Goal: Task Accomplishment & Management: Complete application form

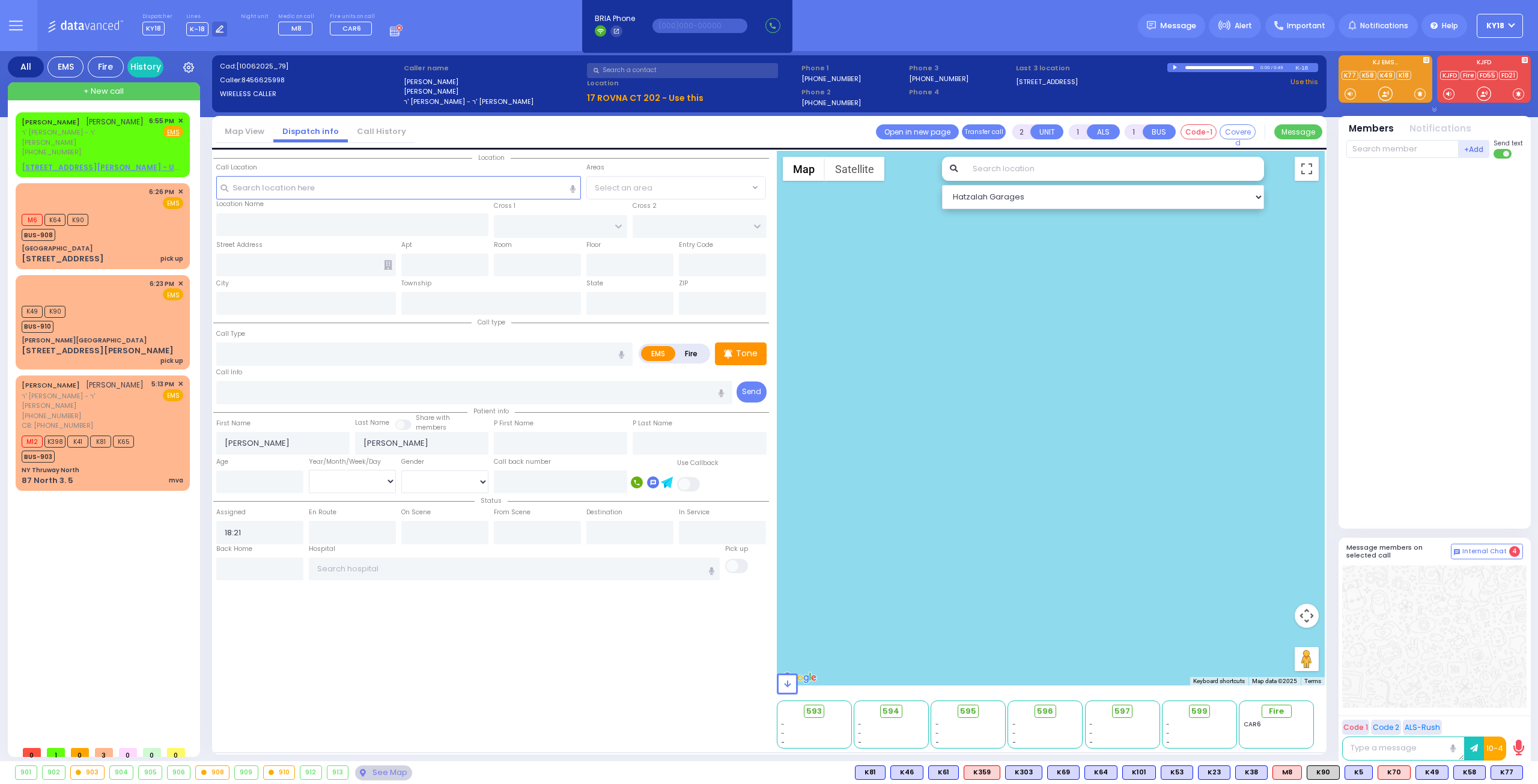
select select
click at [178, 117] on span "✕" at bounding box center [181, 121] width 6 height 10
click at [180, 117] on span "✕" at bounding box center [181, 121] width 6 height 10
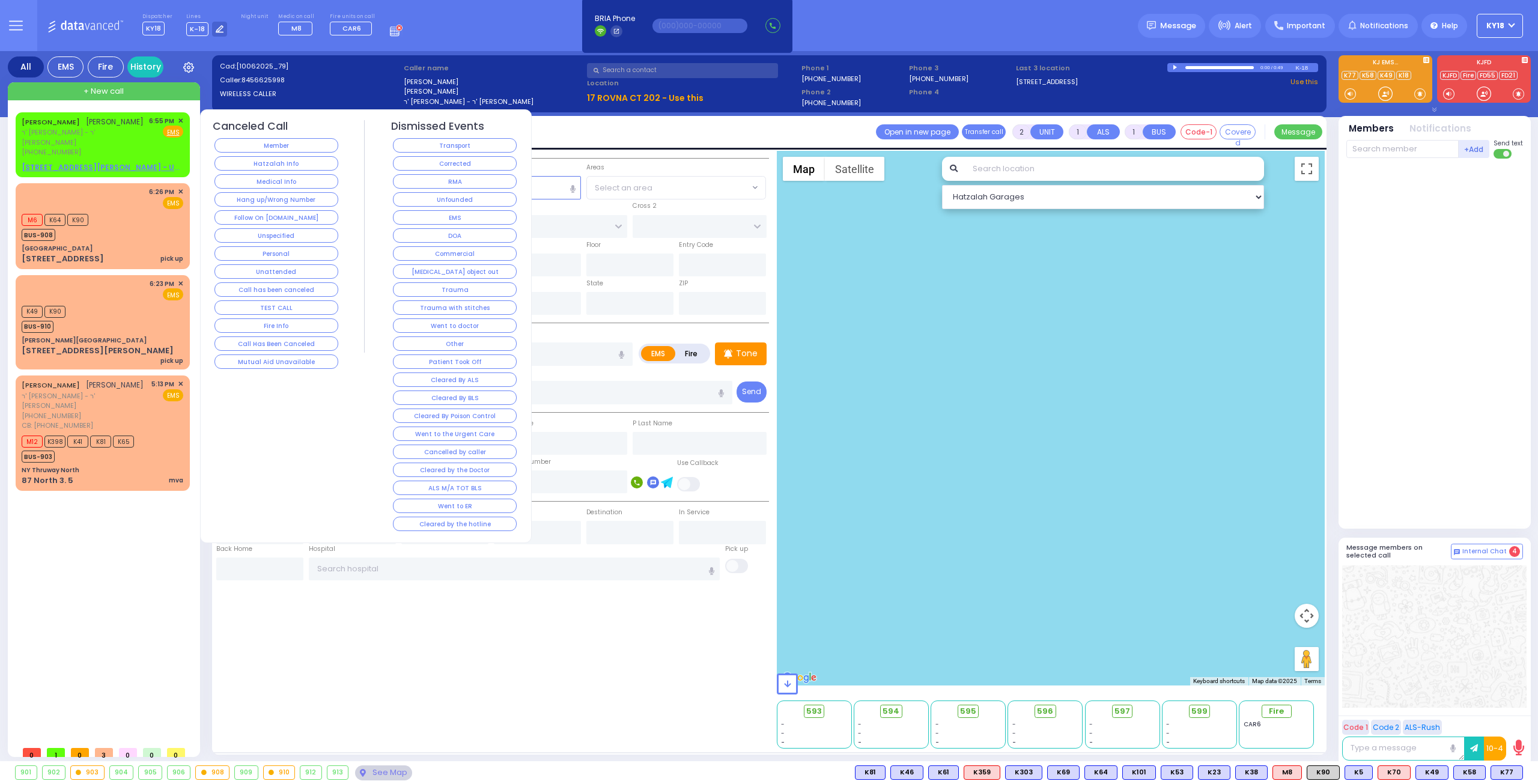
click at [227, 201] on button "Hang up/Wrong Number" at bounding box center [277, 199] width 124 height 14
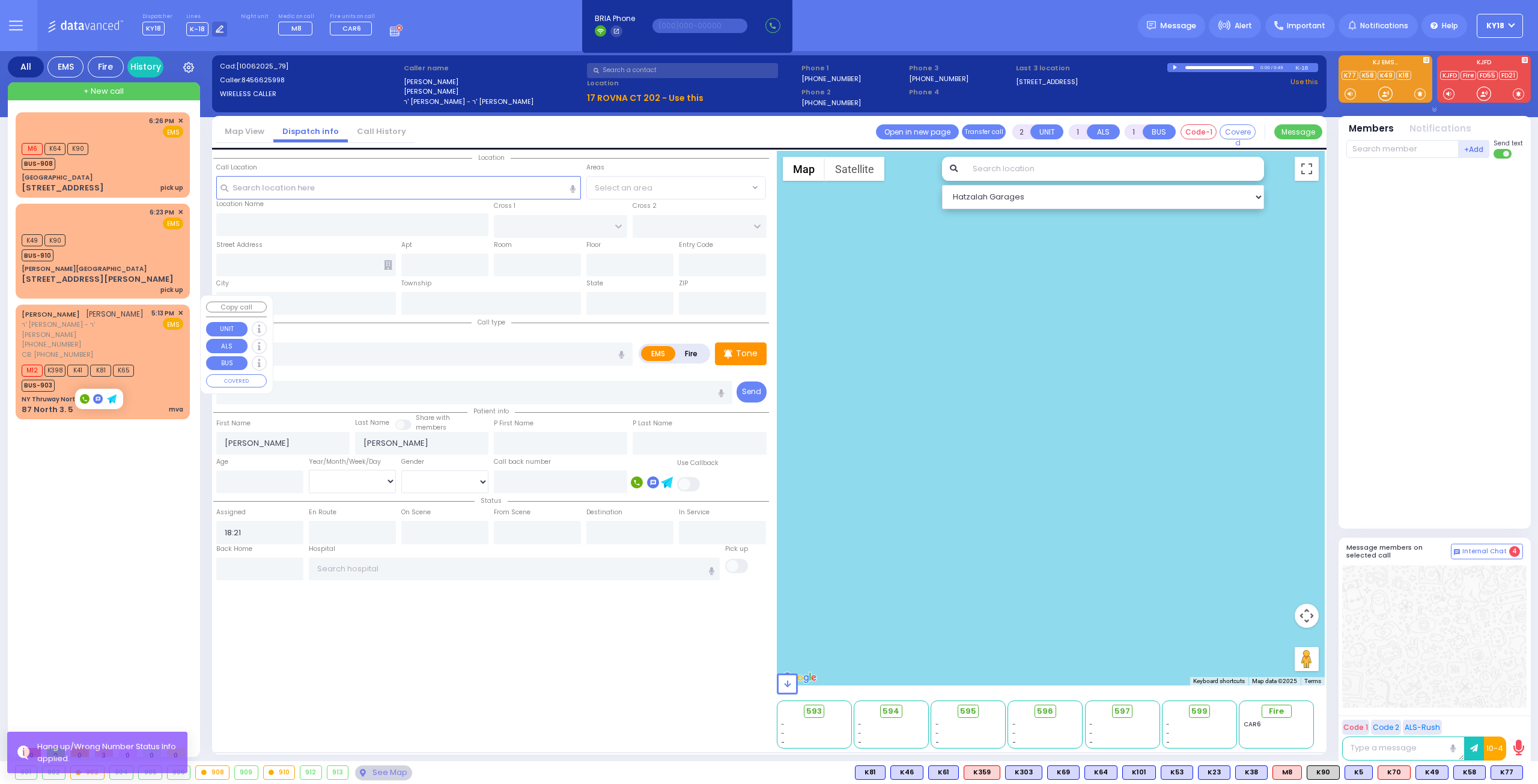
drag, startPoint x: 97, startPoint y: 310, endPoint x: 97, endPoint y: 301, distance: 9.0
click at [97, 308] on div "[PERSON_NAME] אביגדור ראטענבערג" at bounding box center [82, 314] width 122 height 12
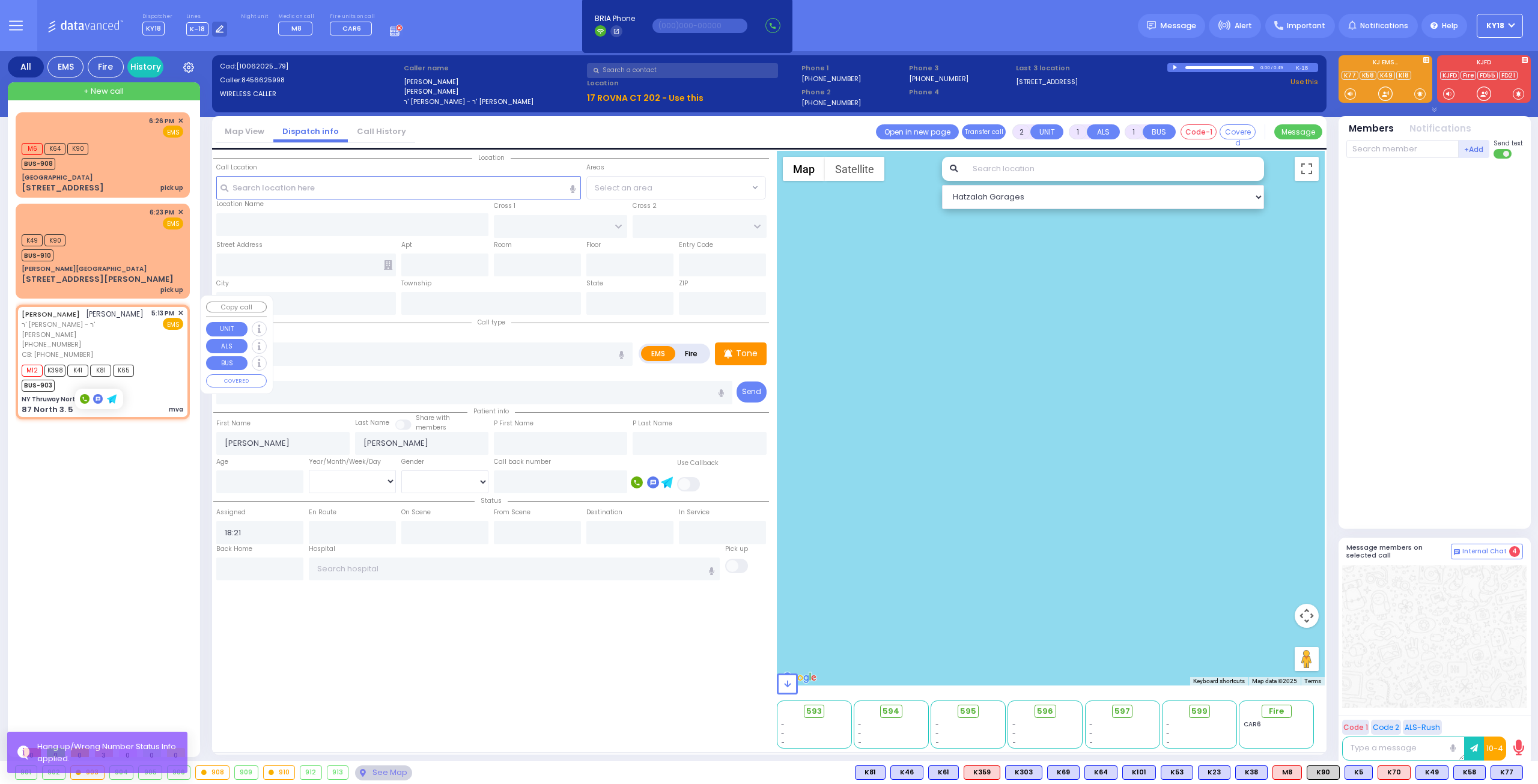
select select
type input "mva"
radio input "true"
type input "AVIGDOR"
type input "[PERSON_NAME]"
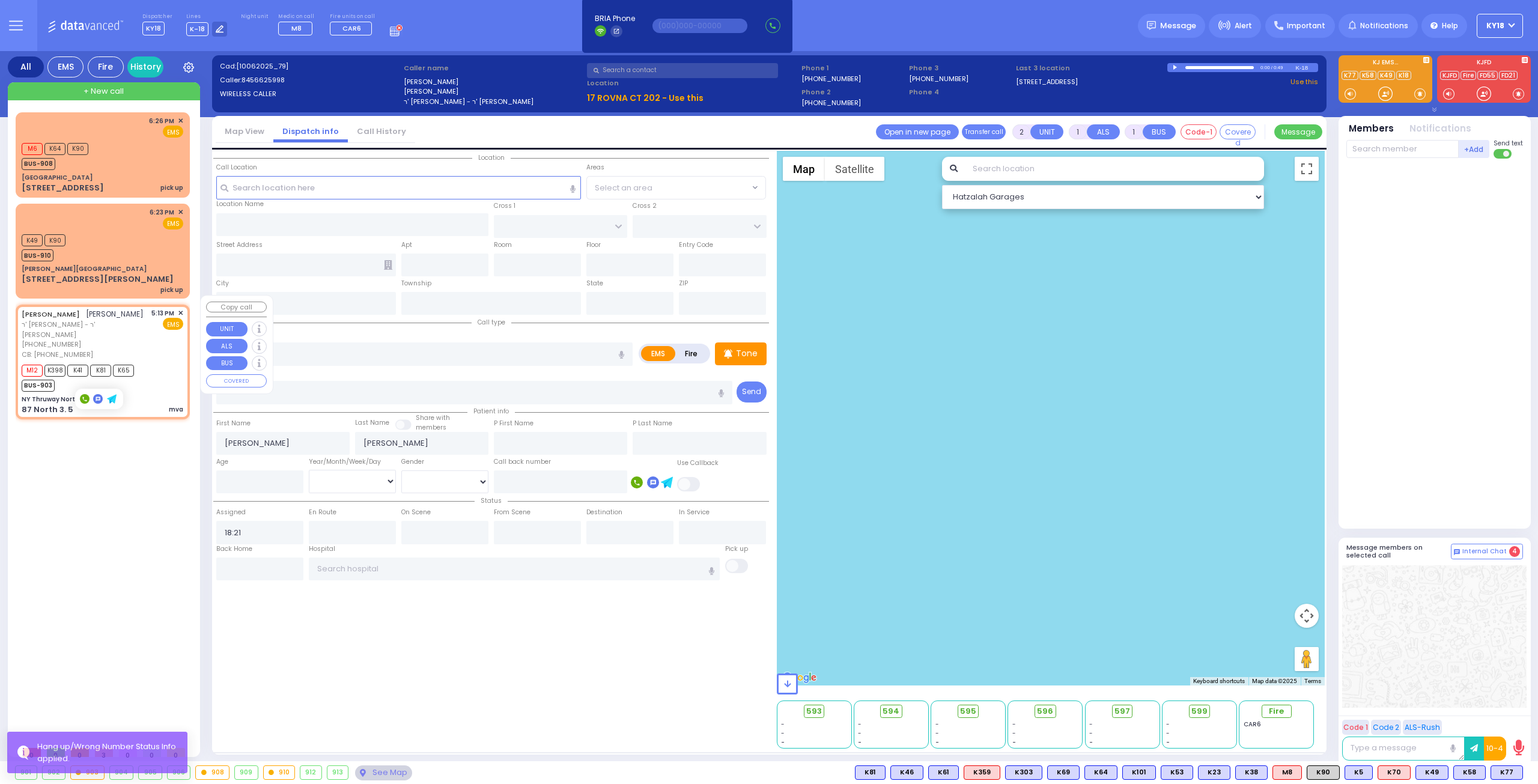
select select
type input "3157047298"
type input "17:13"
type input "17:22"
select select "Hatzalah Garages"
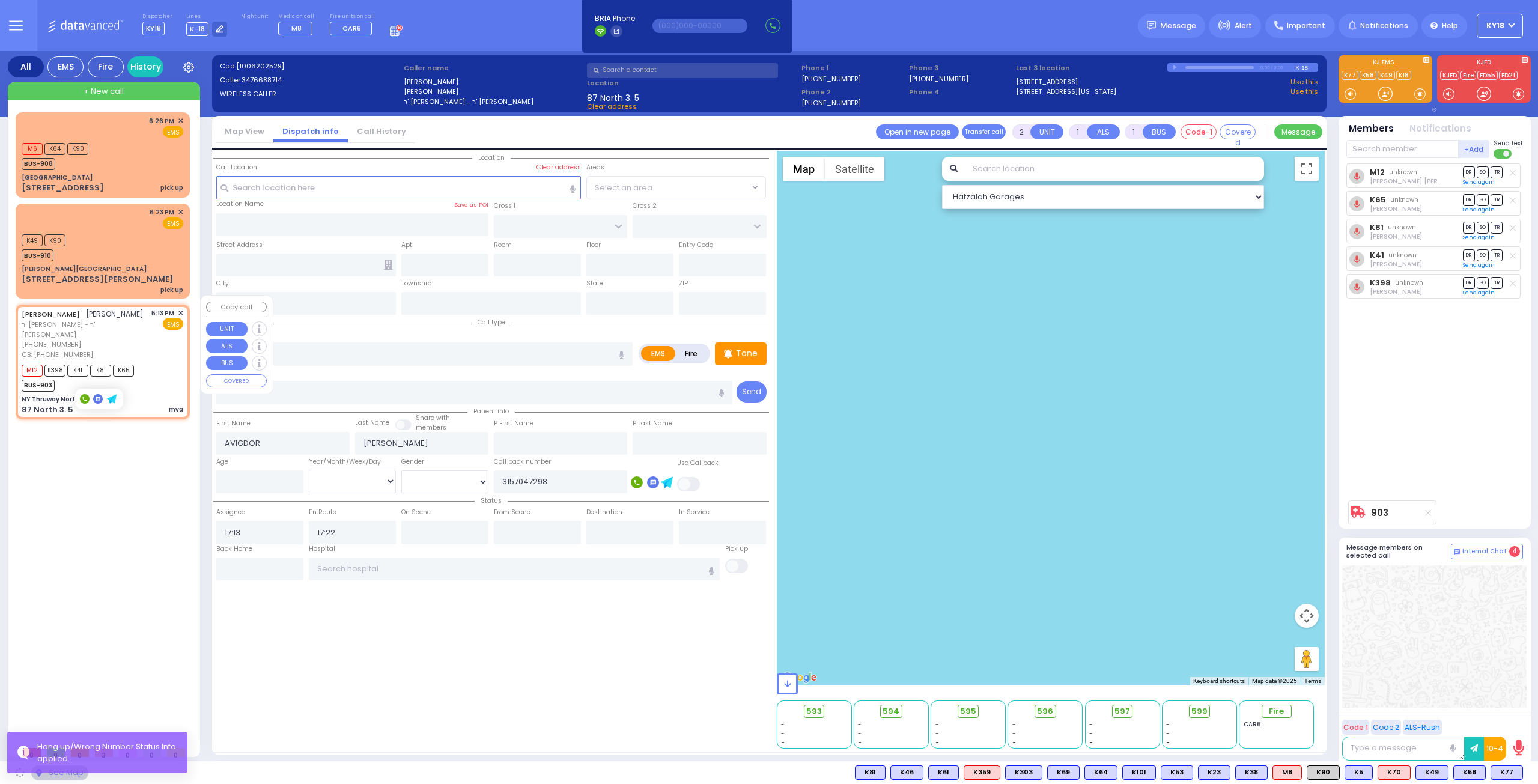
type input "NY Thruway North"
type input "87 North 3."
type input "5"
type input "Monroe"
type input "[US_STATE]"
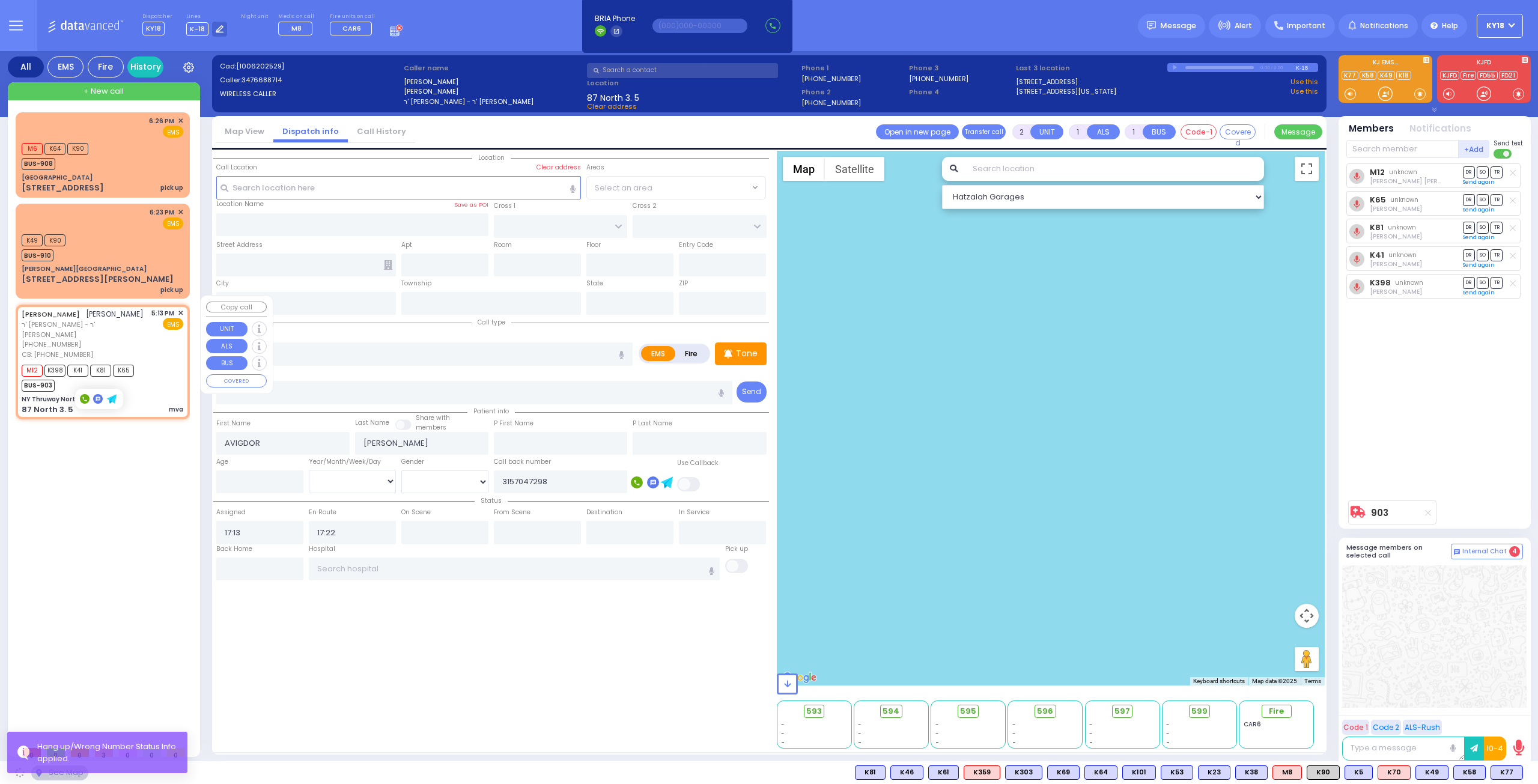
type input "10001"
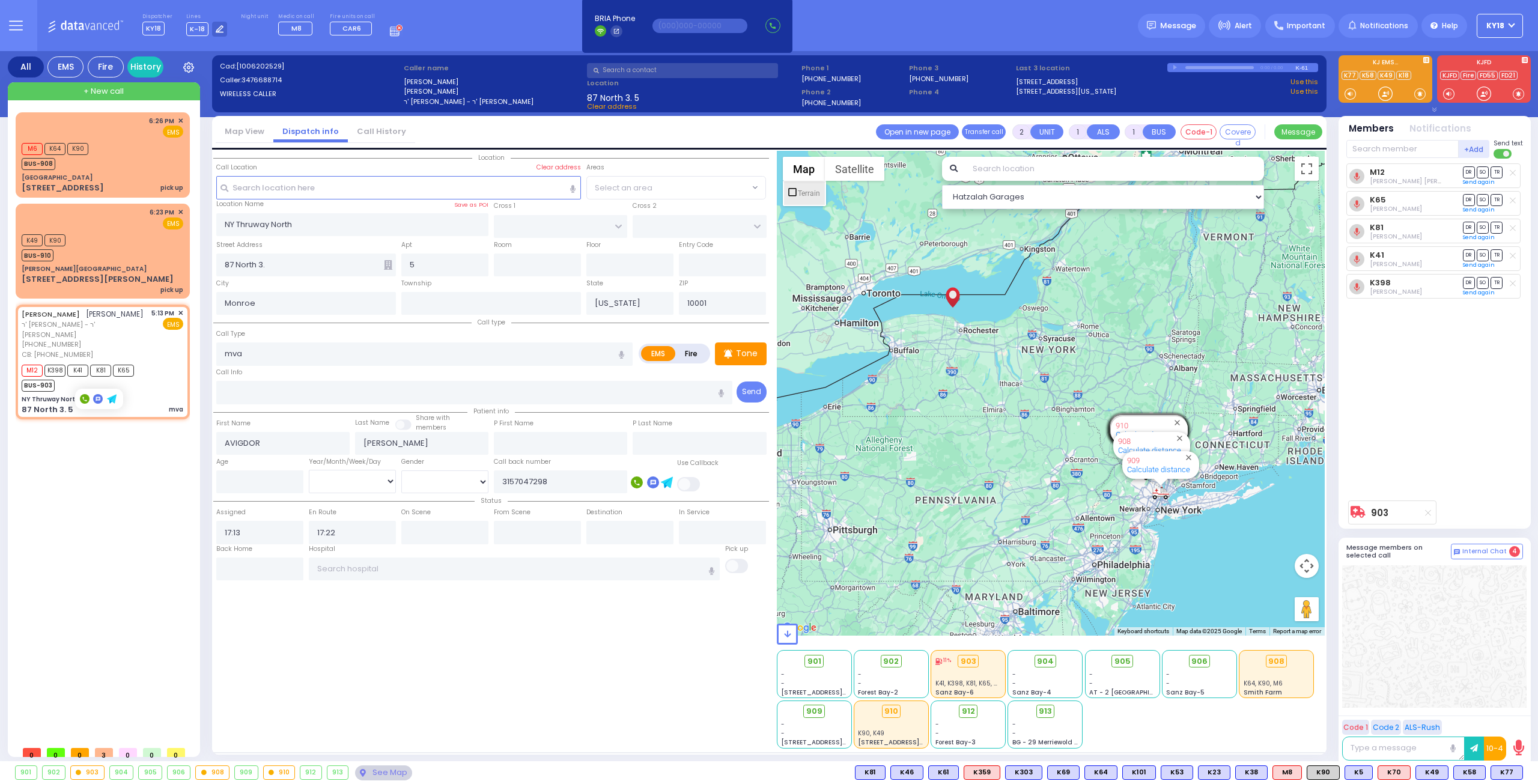
click at [800, 194] on label "Terrain" at bounding box center [809, 194] width 22 height 9
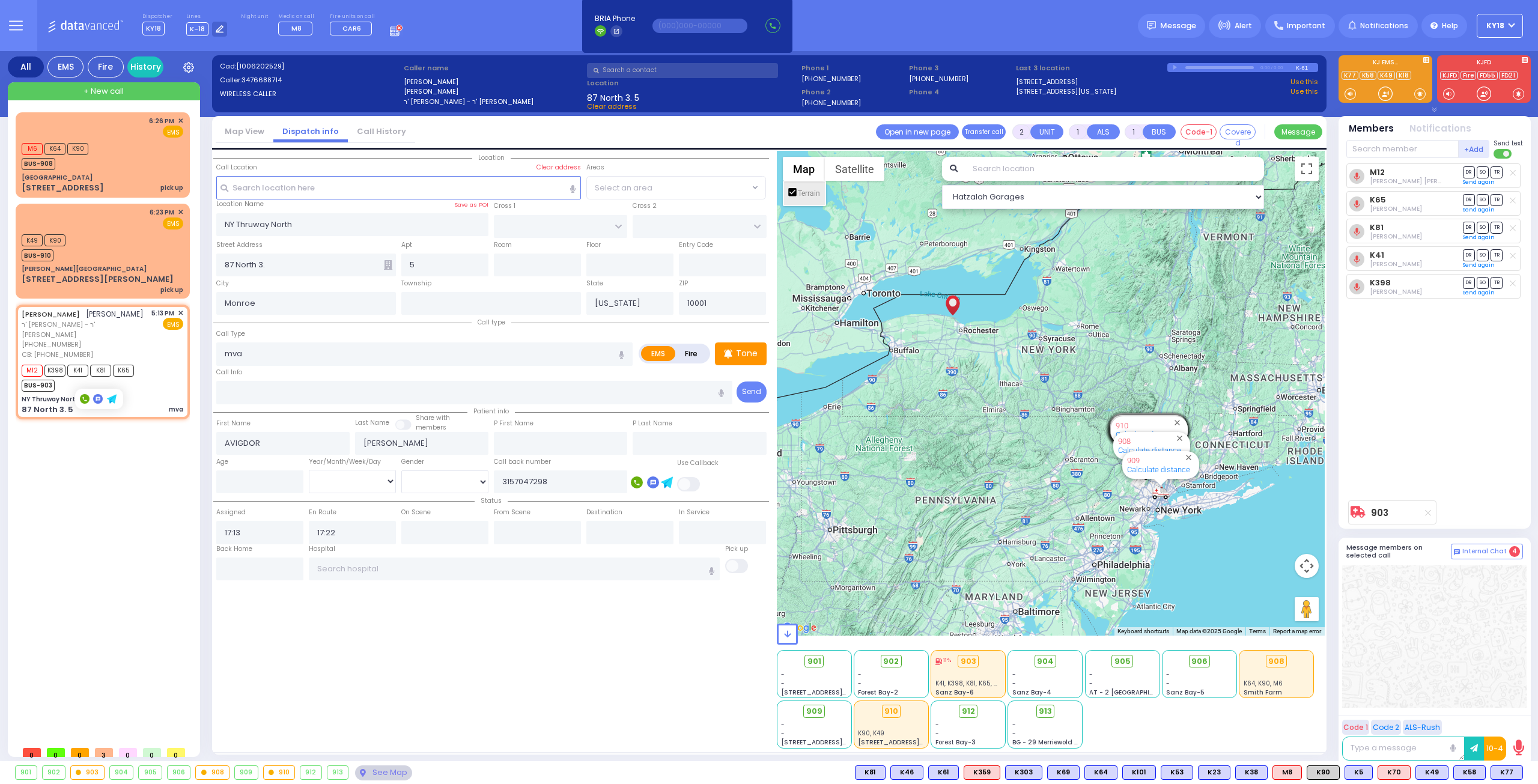
click at [802, 199] on li "Terrain" at bounding box center [805, 194] width 41 height 23
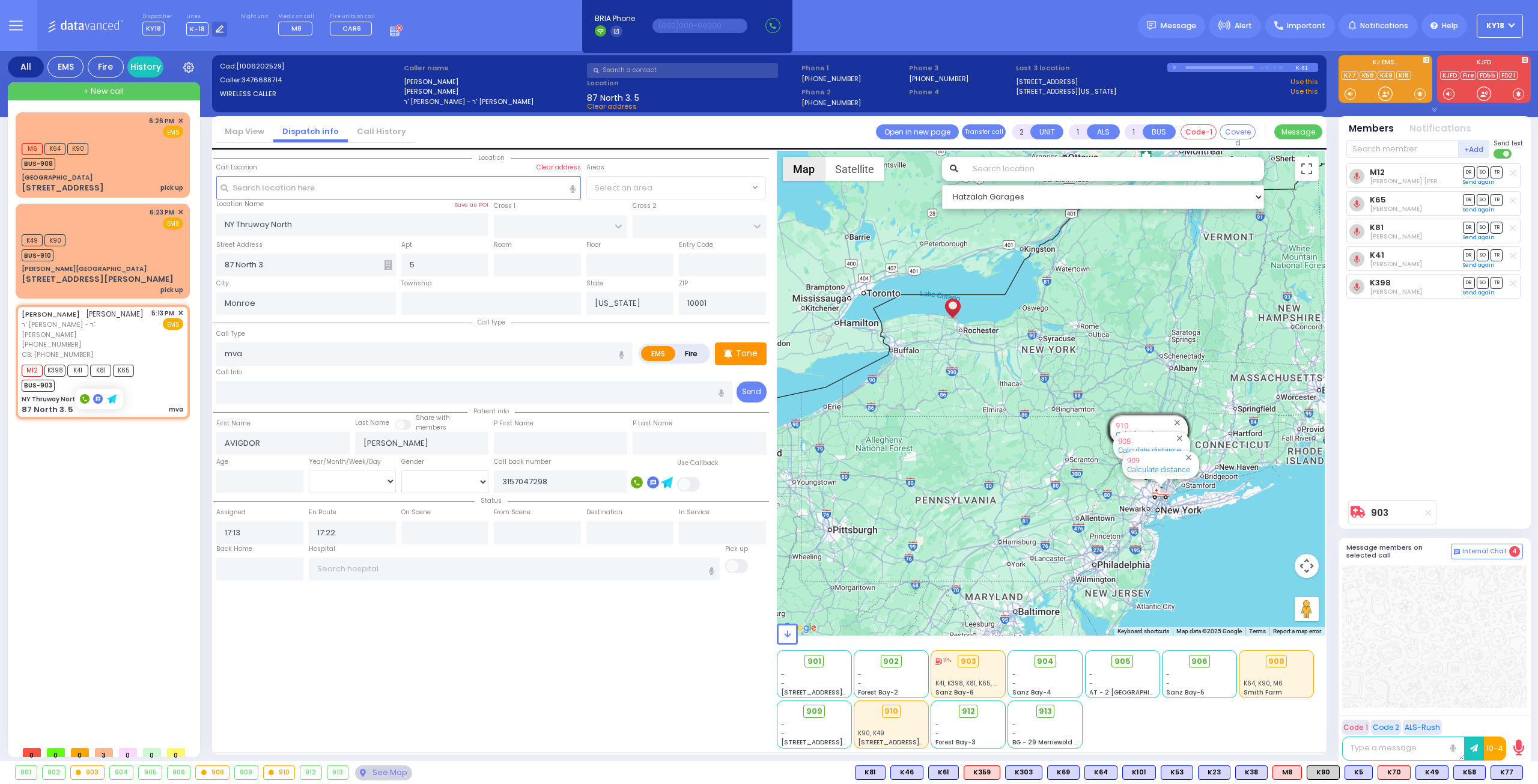
click at [812, 169] on button "Map" at bounding box center [804, 168] width 42 height 24
click at [141, 159] on div "M6 K64 K90 BUS-908" at bounding box center [102, 155] width 161 height 30
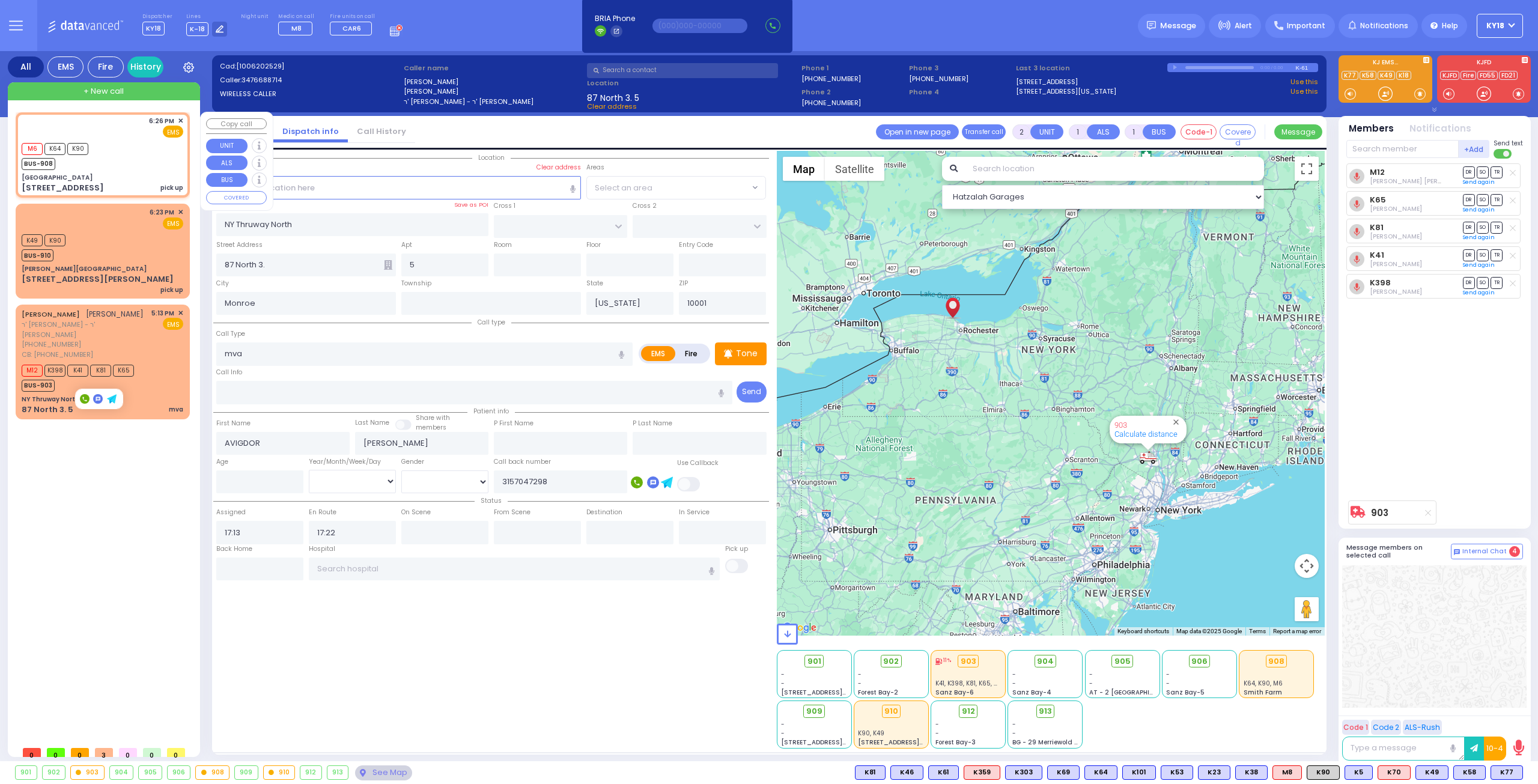
select select
type input "pick up"
radio input "true"
select select
type input "18:26"
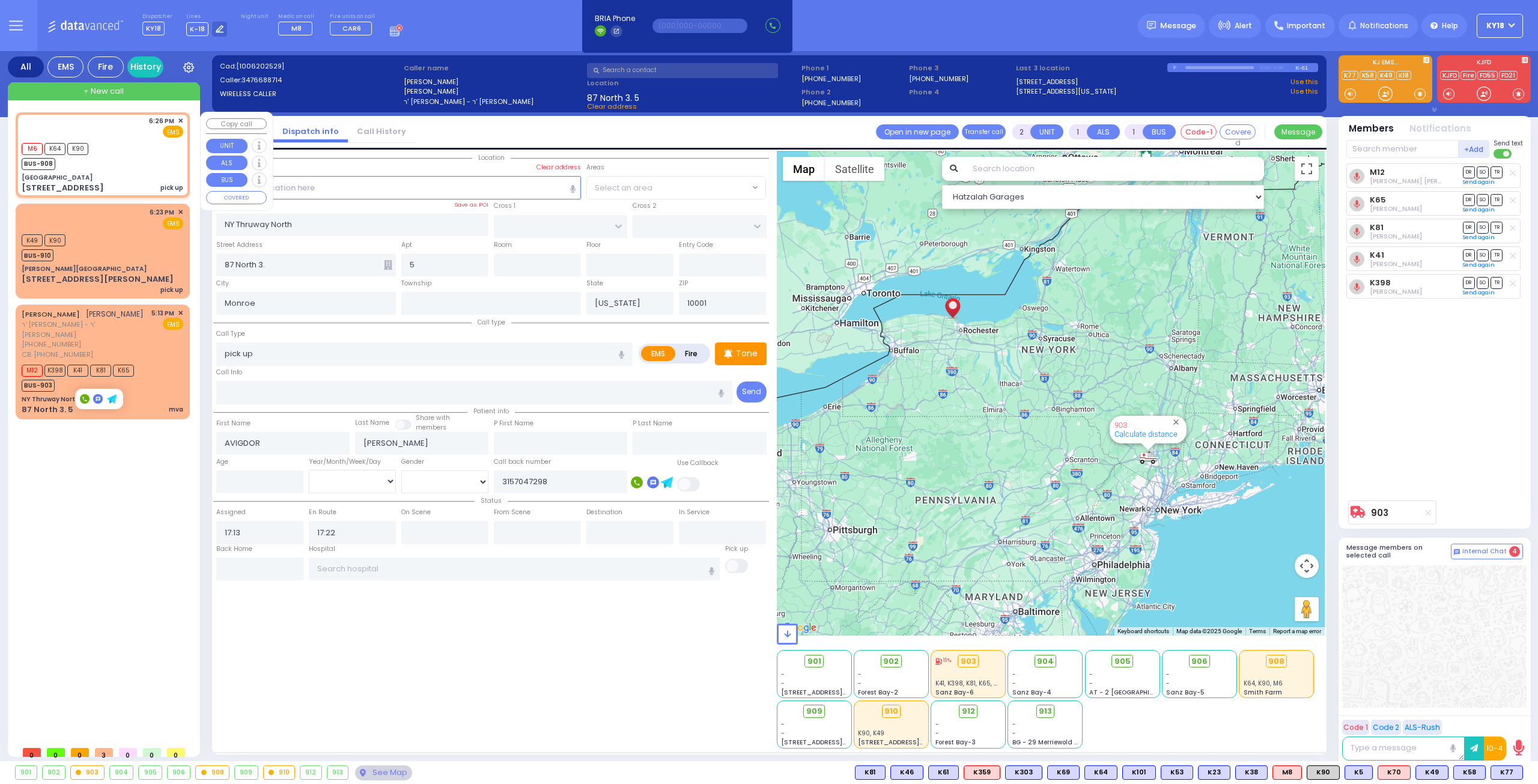
type input "18:26"
select select "Hatzalah Garages"
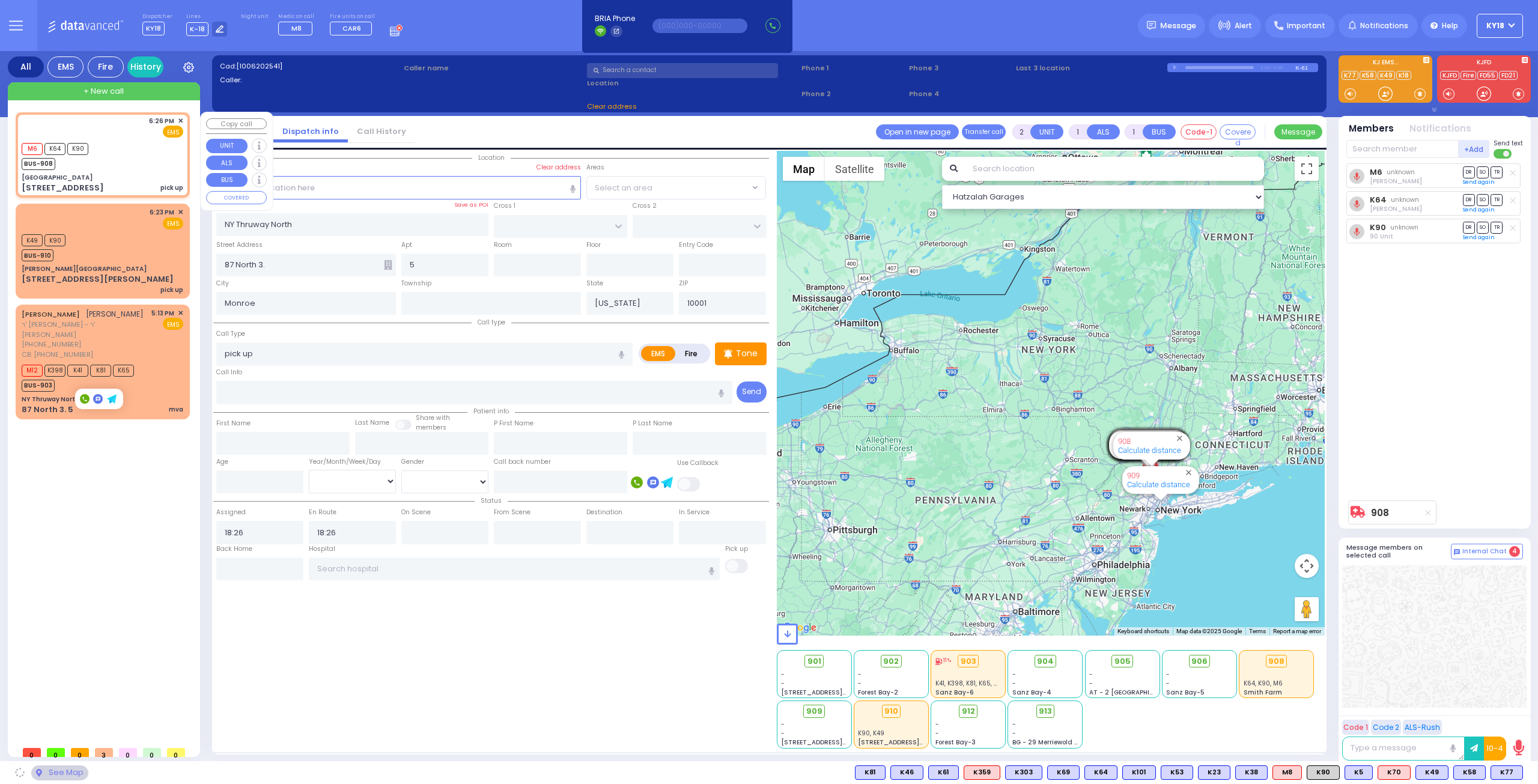
type input "[GEOGRAPHIC_DATA]"
type input "HILLCREST RD"
type input "WOODLAND DR"
type input "[STREET_ADDRESS]"
type input "Suffern"
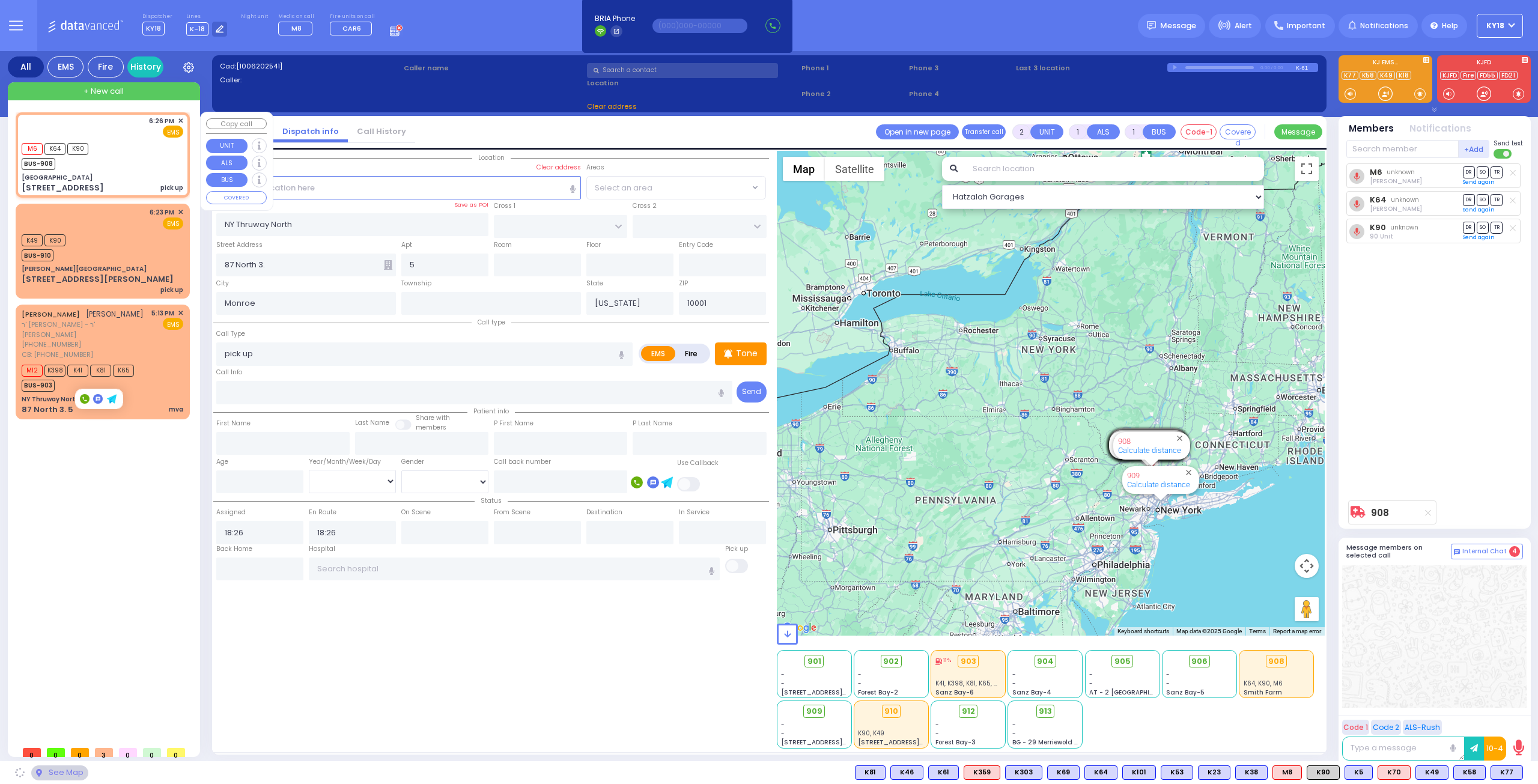
type input "10901"
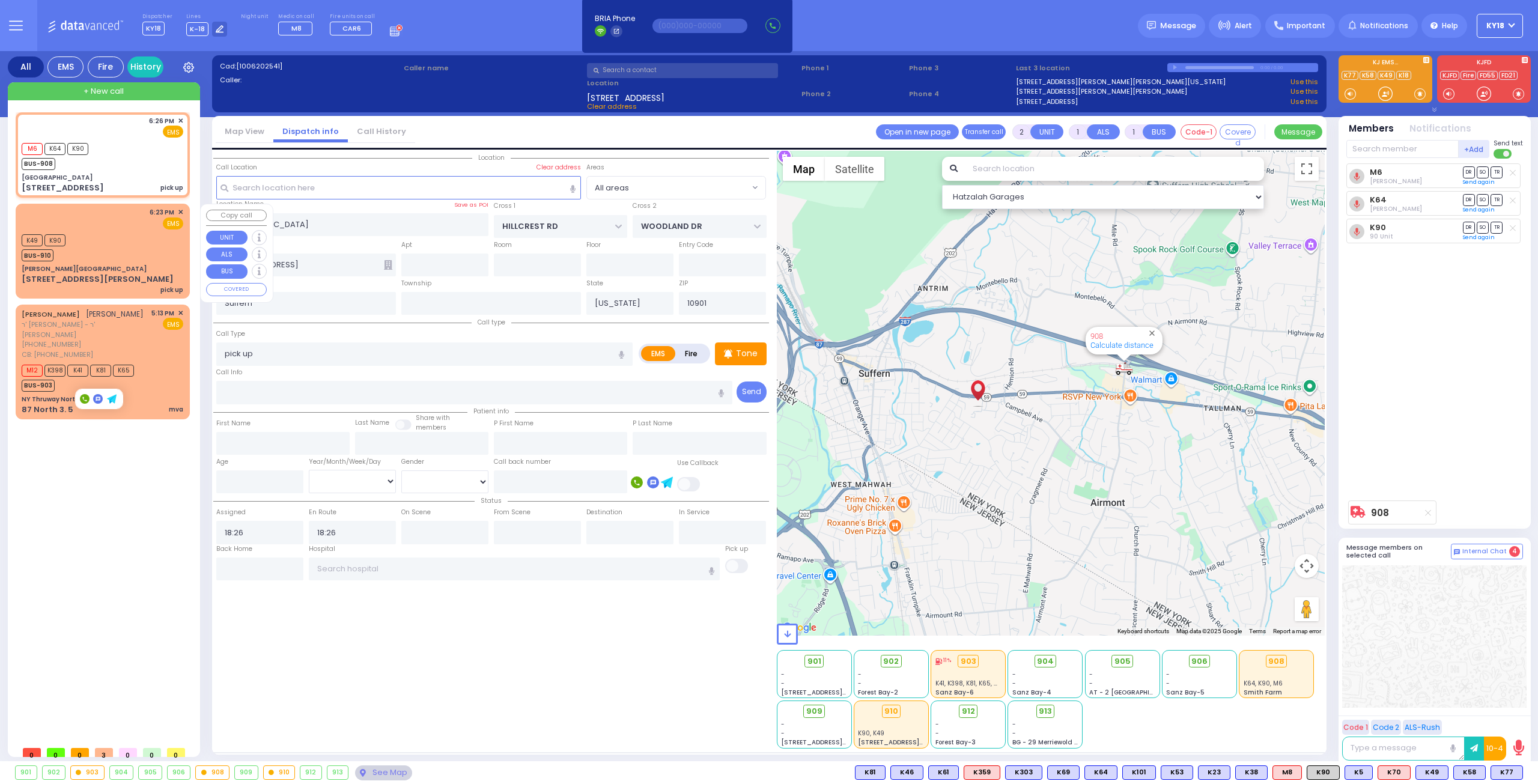
click at [135, 258] on div "K49 K90 BUS-910" at bounding box center [102, 246] width 161 height 30
select select
radio input "true"
select select
type input "18:23"
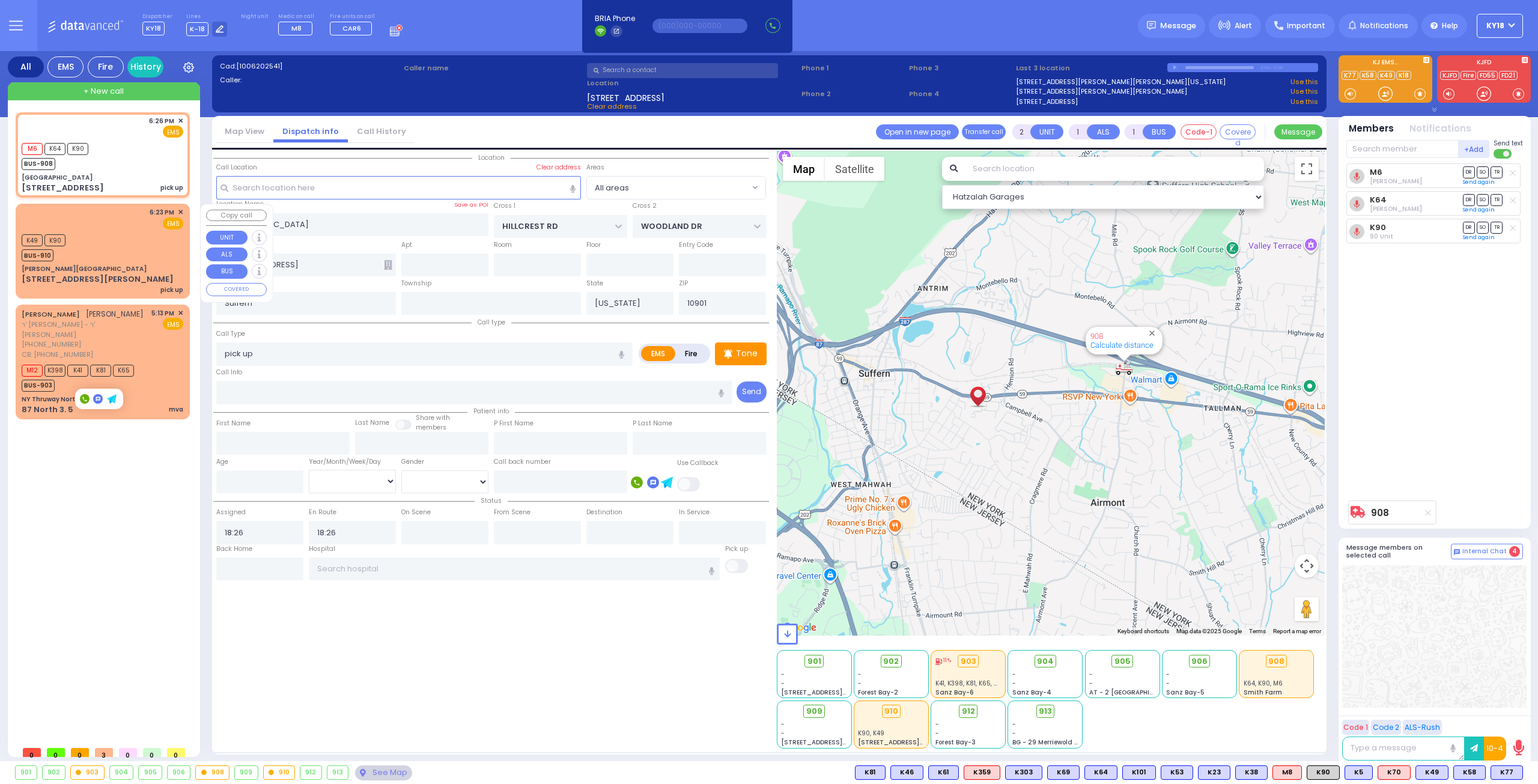
type input "18:23"
select select "Hatzalah Garages"
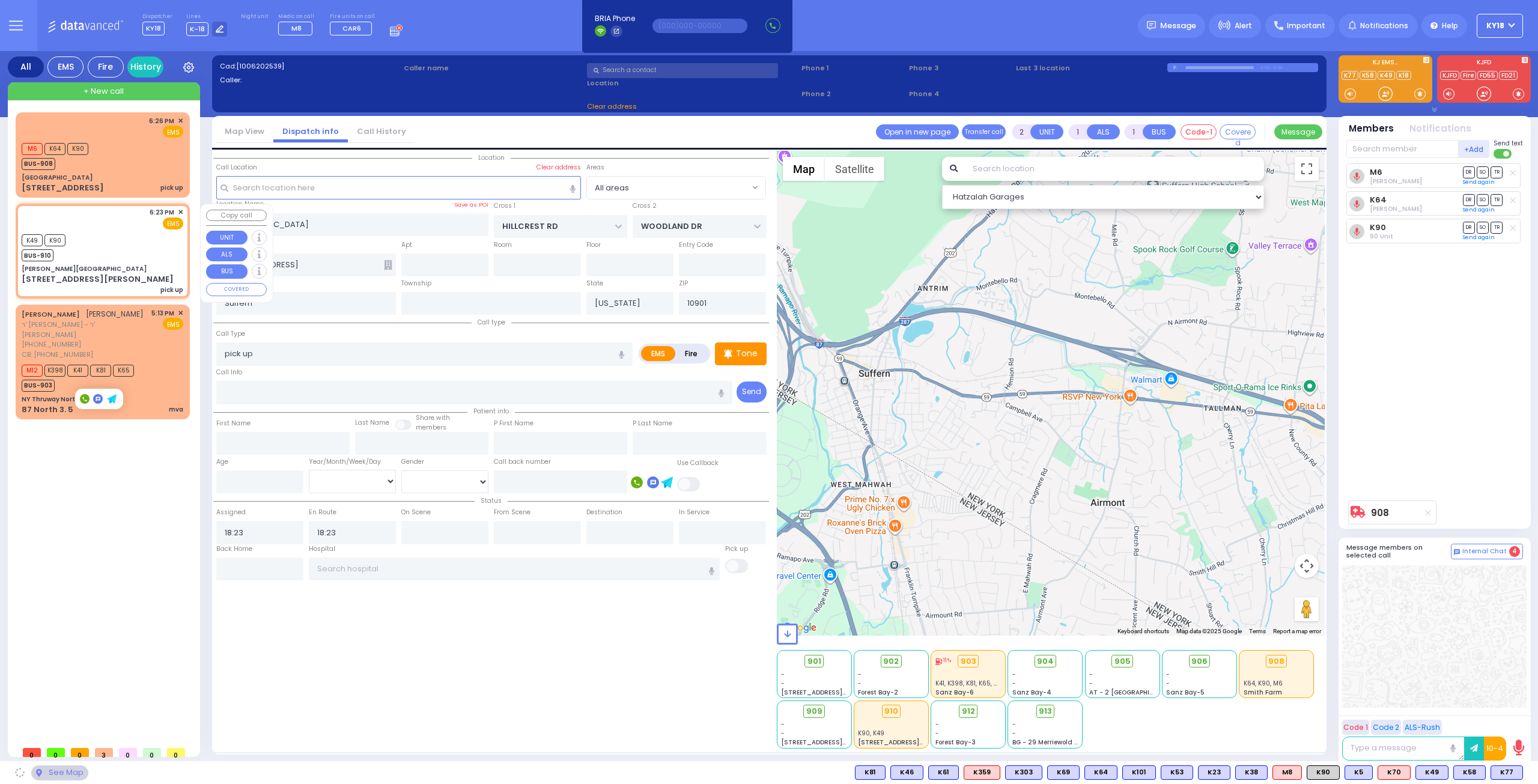
type input "[PERSON_NAME][GEOGRAPHIC_DATA]"
type input "CENTRAL VALLEY LINE"
type input "[PERSON_NAME][GEOGRAPHIC_DATA]"
type input "[STREET_ADDRESS][PERSON_NAME]"
type input "Monroe"
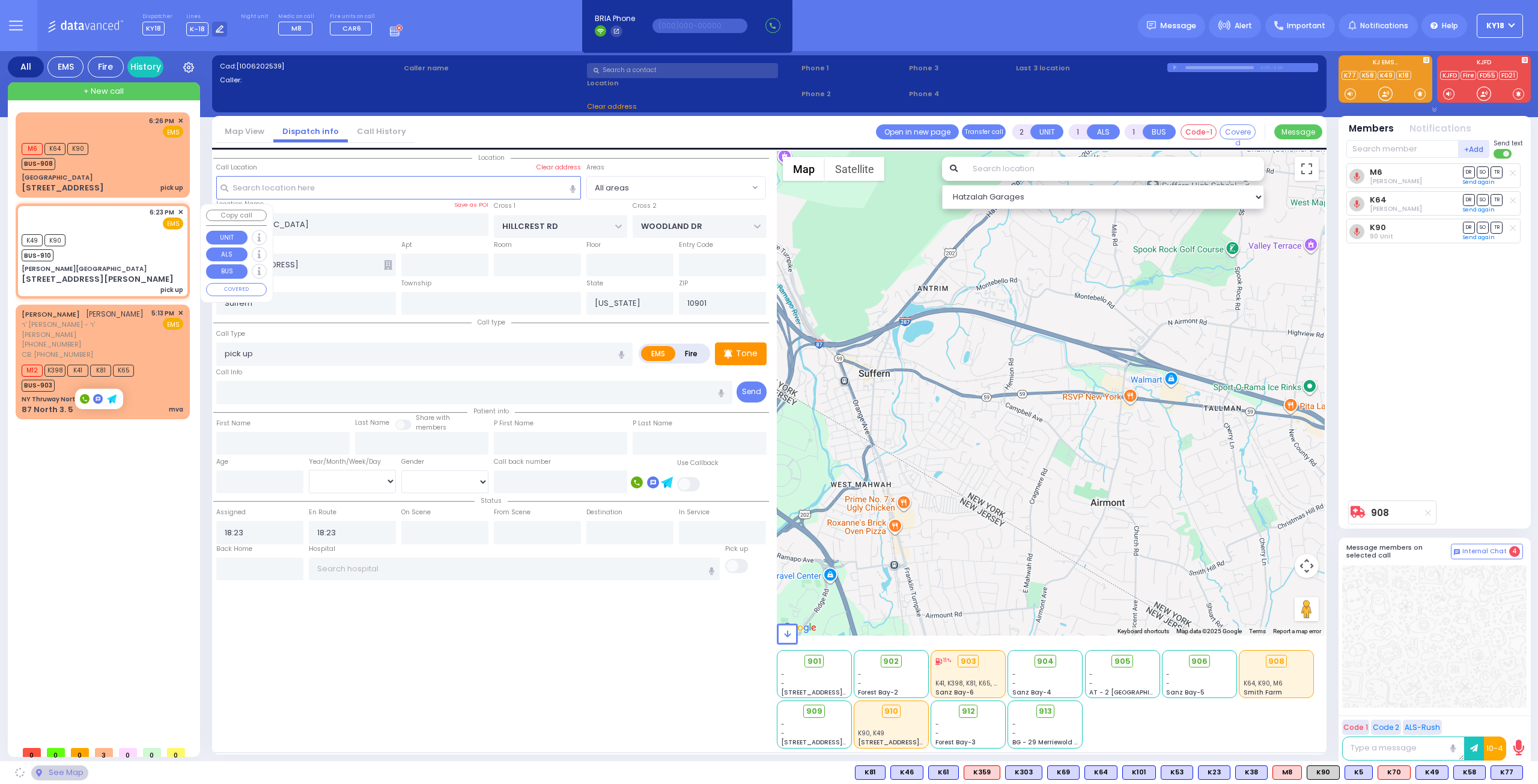
type input "10950"
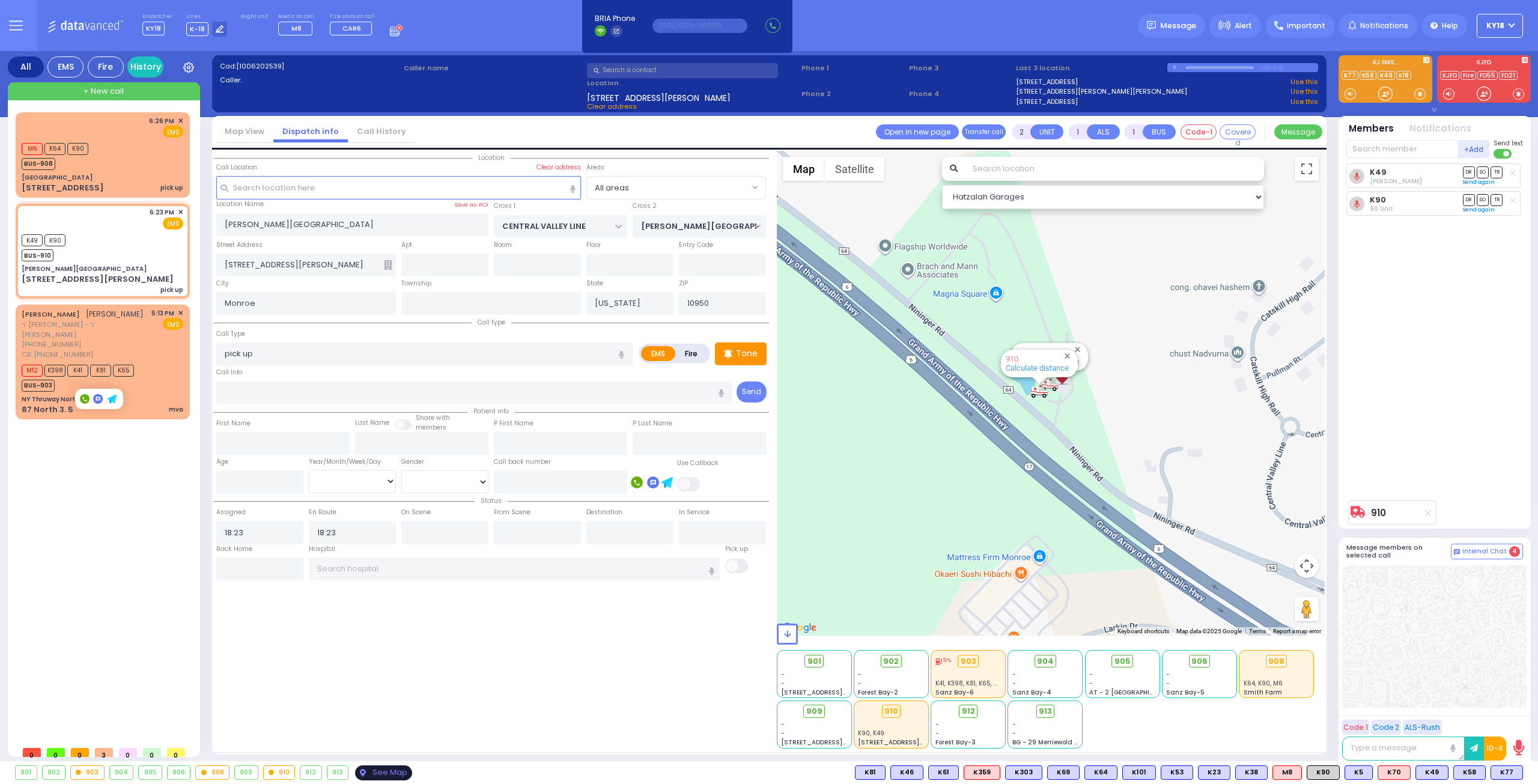
click at [367, 774] on div "See Map" at bounding box center [383, 772] width 56 height 15
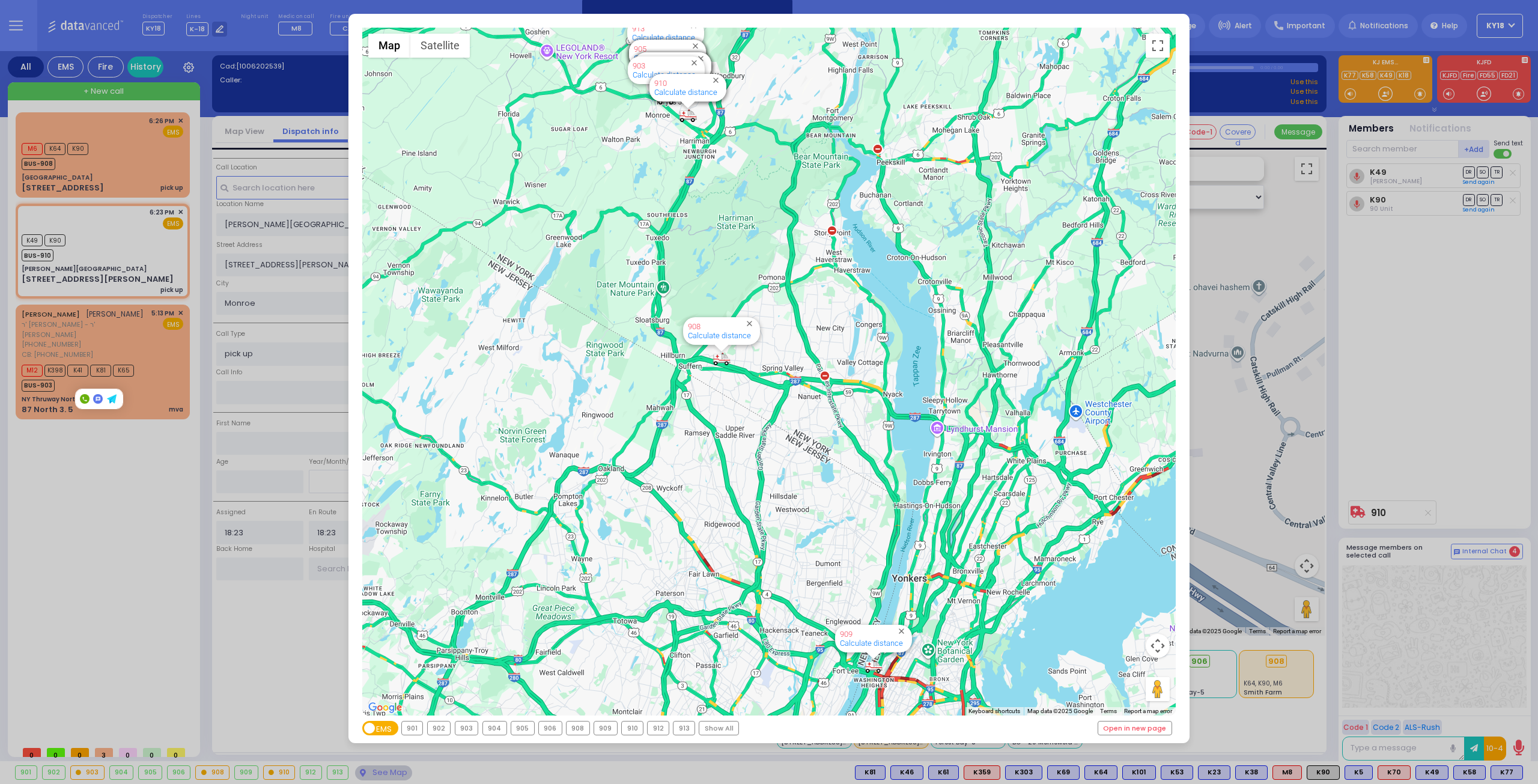
click at [115, 260] on div "← Move left → Move right ↑ Move up ↓ Move down + Zoom in - Zoom out Home Jump l…" at bounding box center [769, 392] width 1538 height 784
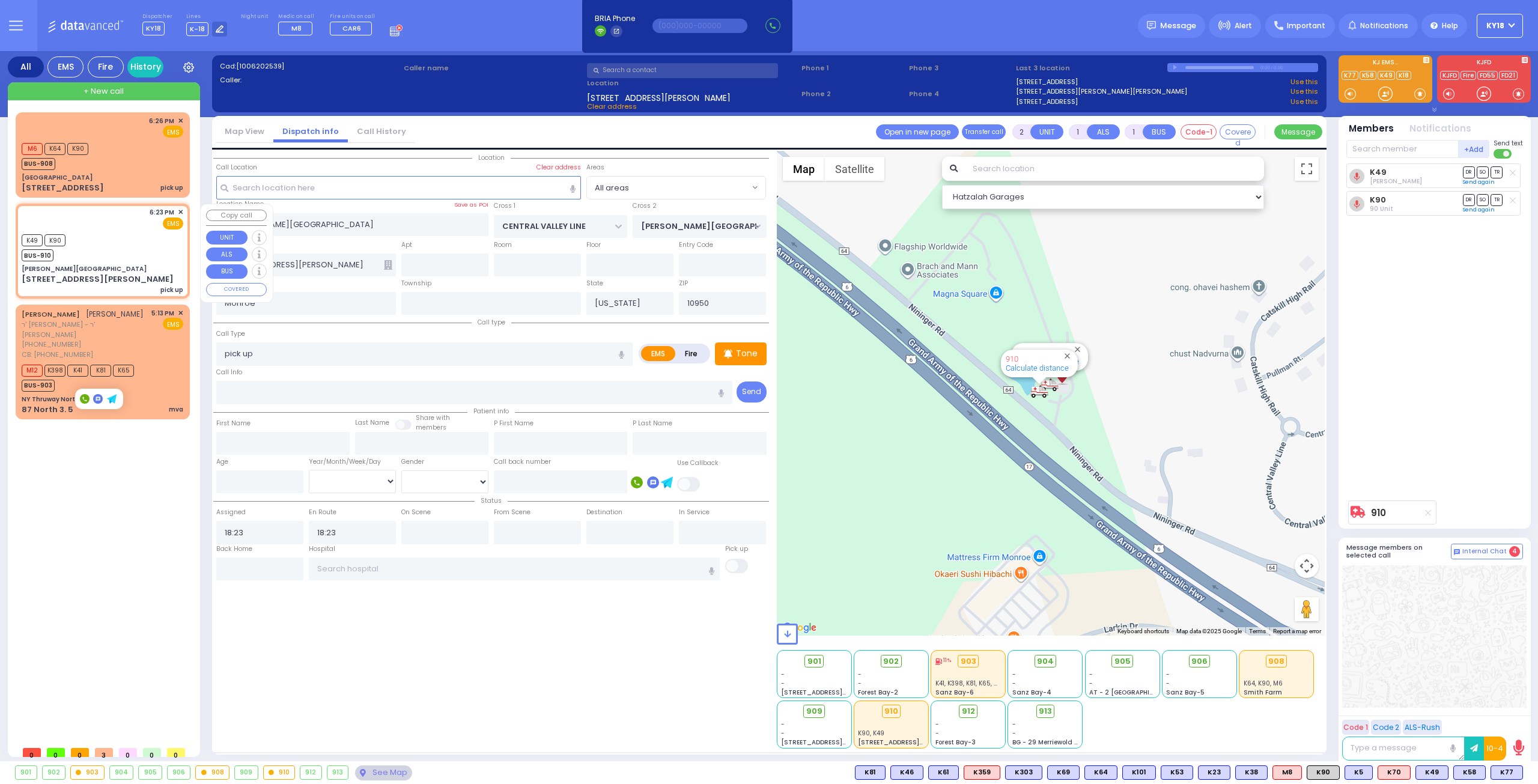
click at [116, 265] on div "[PERSON_NAME][GEOGRAPHIC_DATA]" at bounding box center [102, 269] width 161 height 9
select select
radio input "true"
select select
select select "Hatzalah Garages"
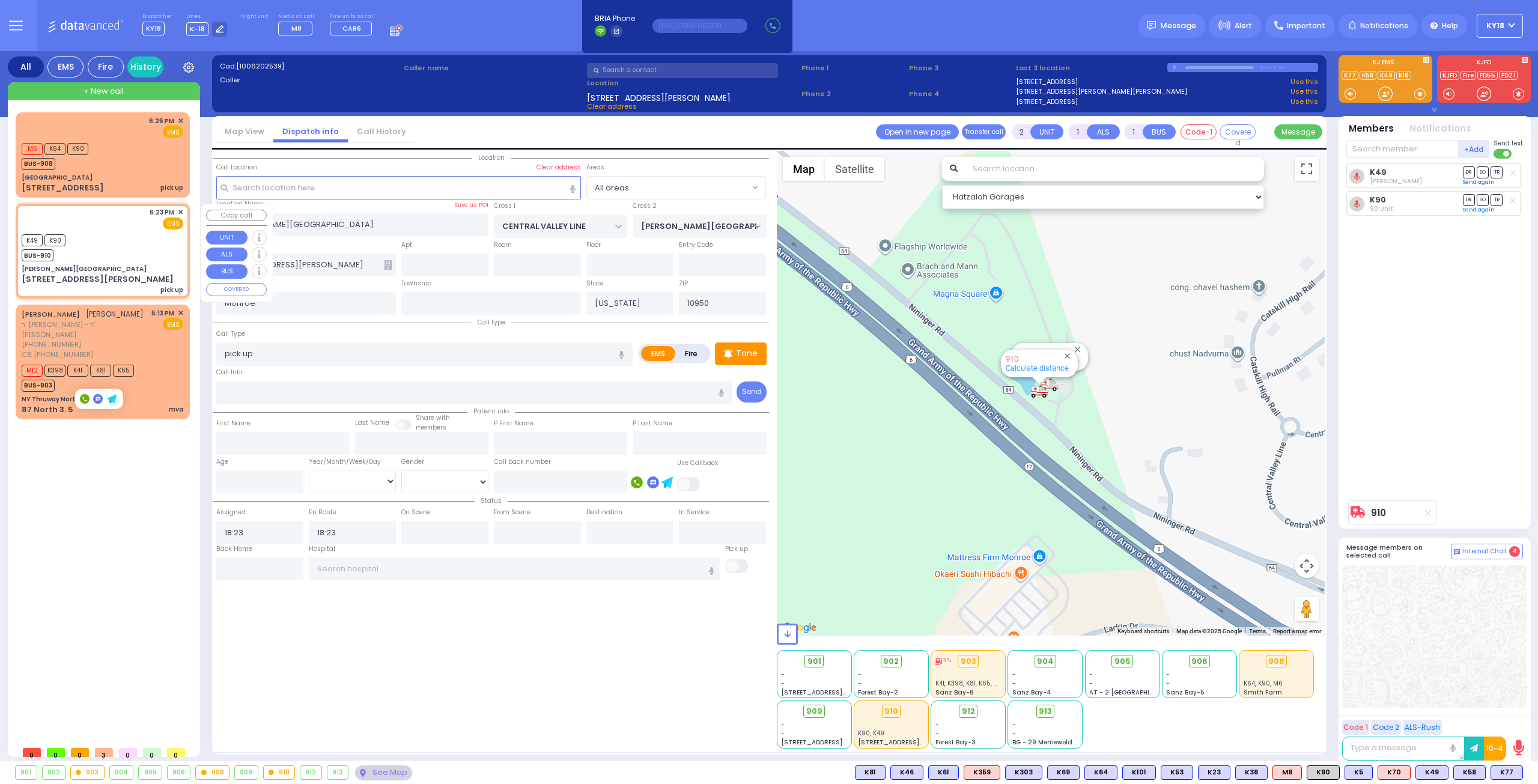
click at [164, 238] on div "K49 K90 BUS-910" at bounding box center [102, 246] width 161 height 30
select select
radio input "true"
select select
select select "Hatzalah Garages"
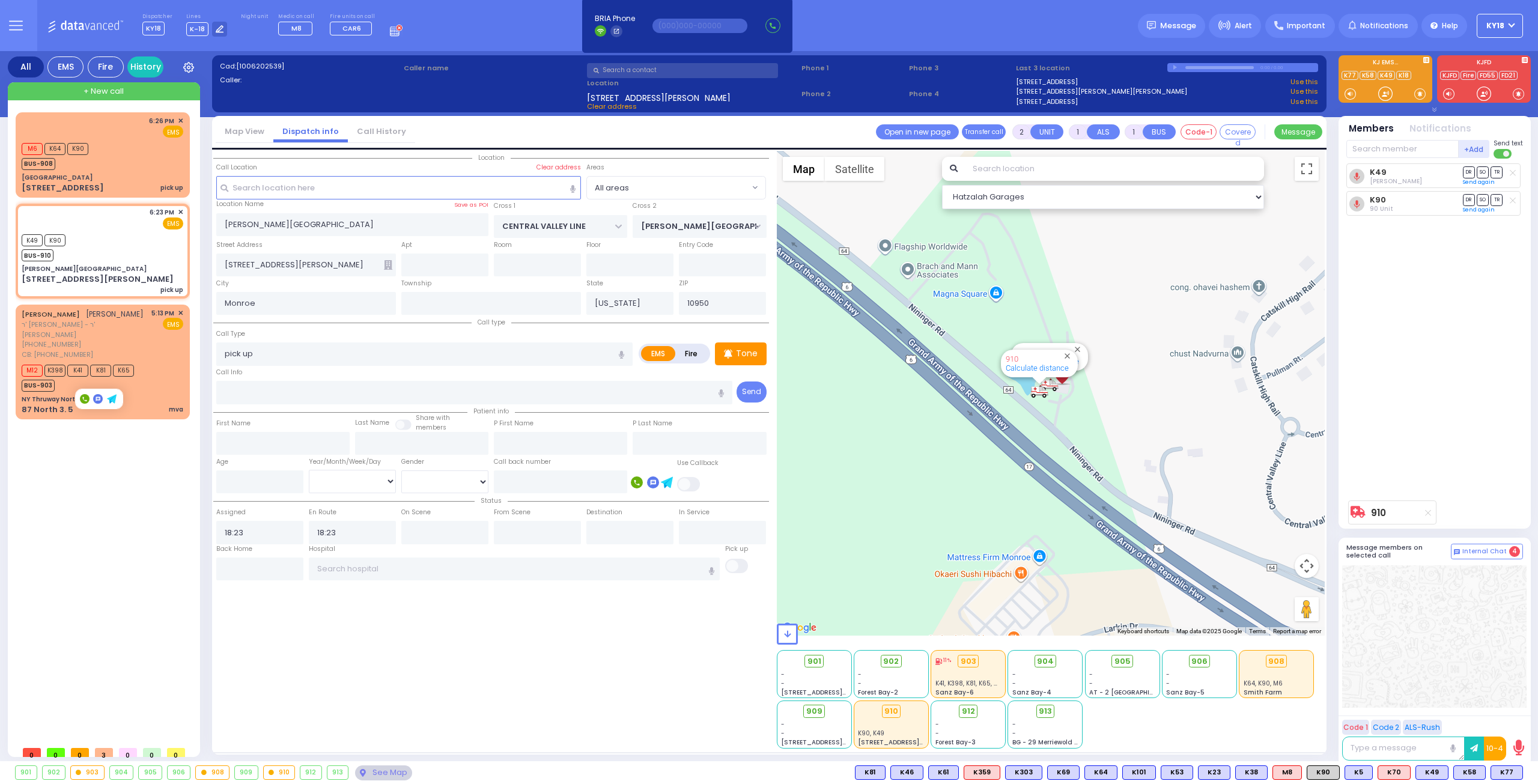
click at [1426, 511] on icon at bounding box center [1429, 512] width 6 height 6
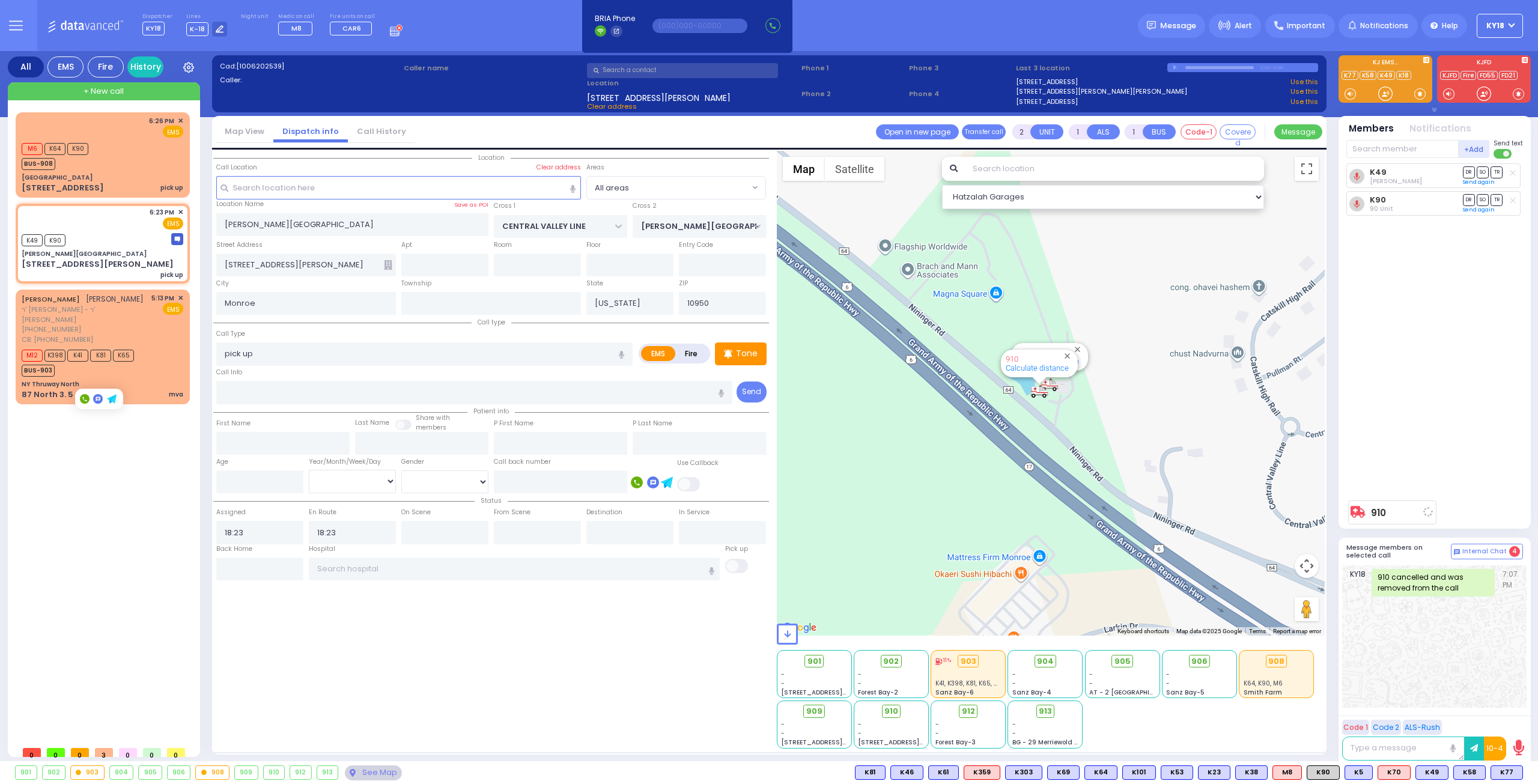
select select
radio input "true"
select select
select select "Hatzalah Garages"
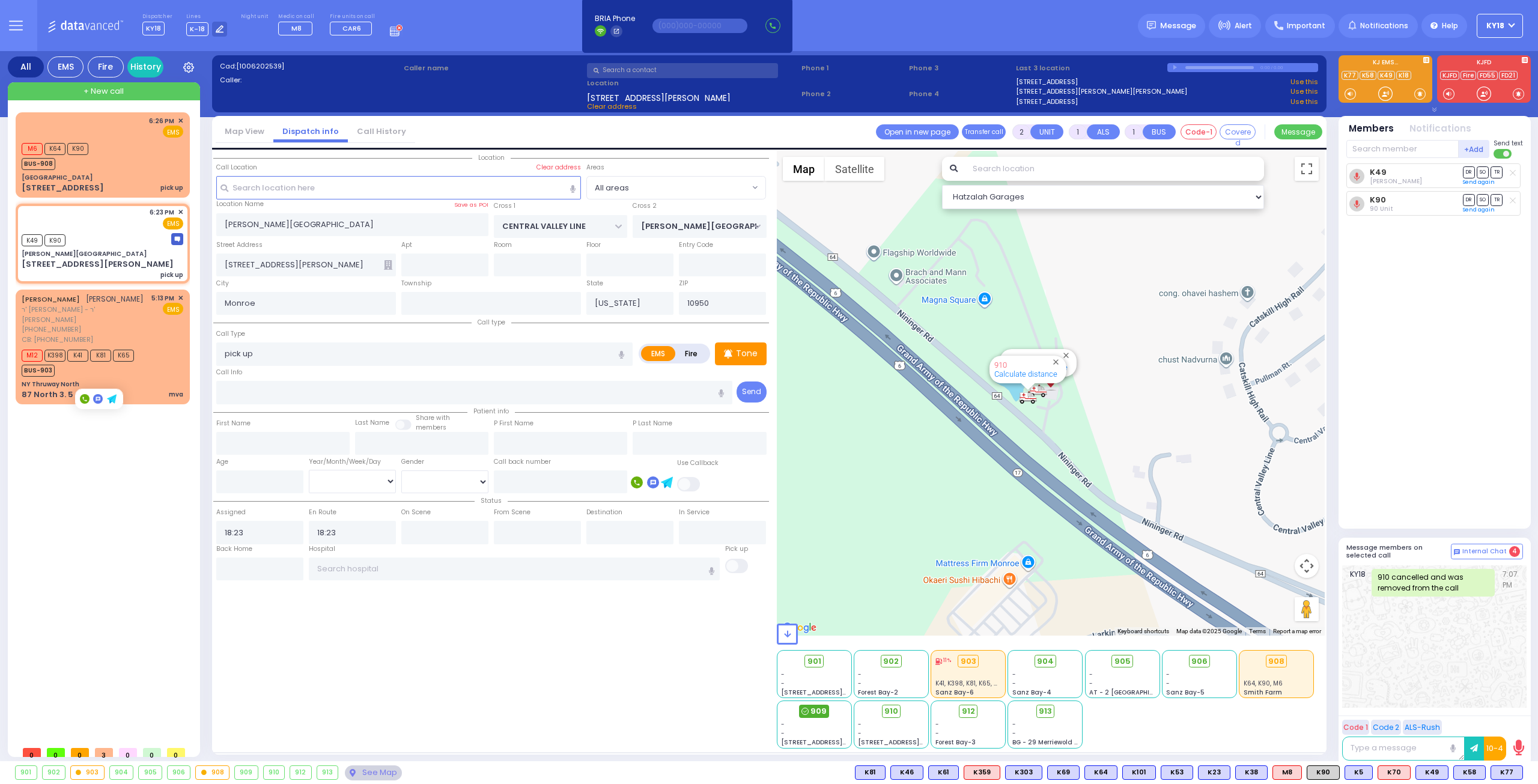
click at [815, 711] on span "909" at bounding box center [818, 711] width 17 height 12
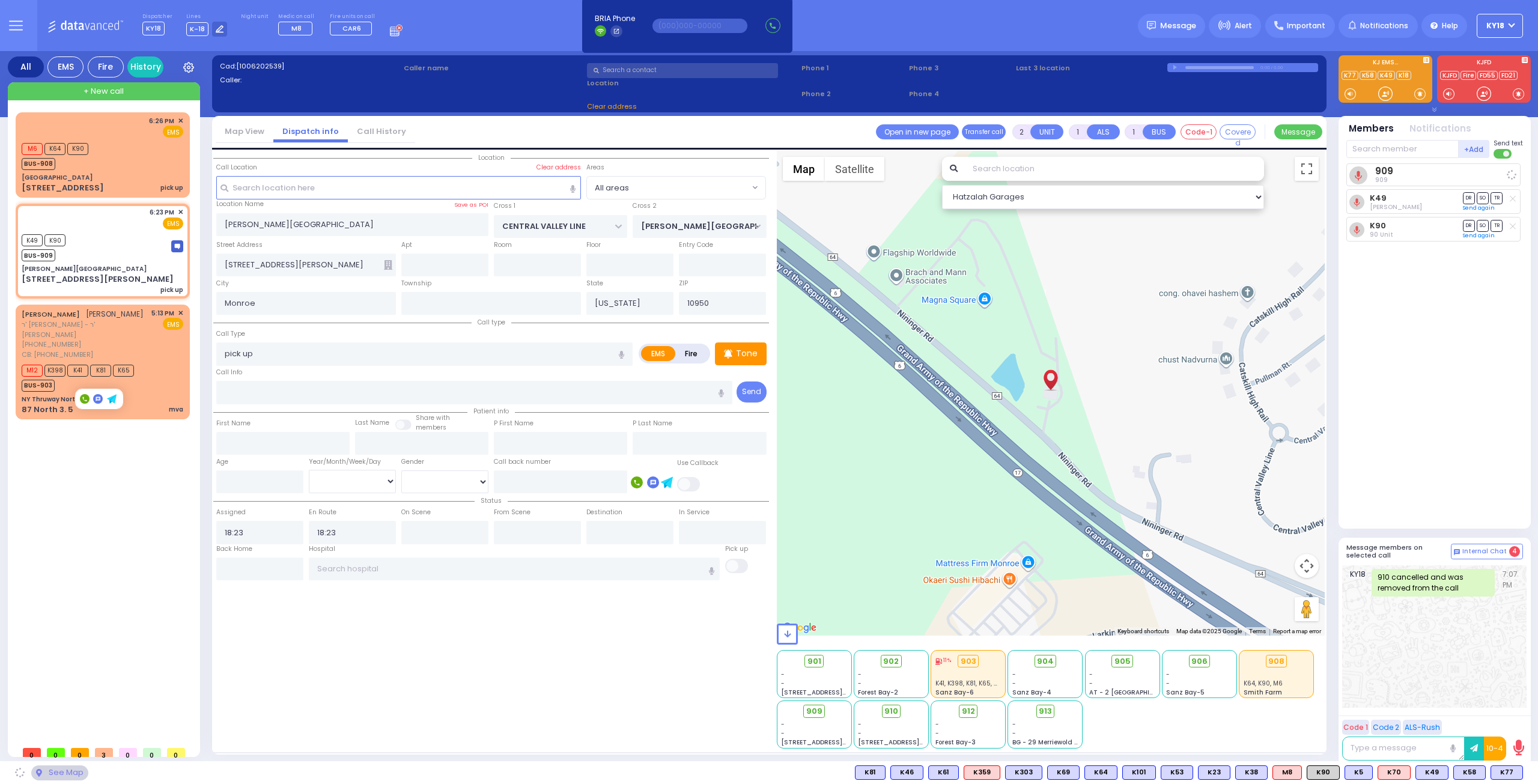
select select
radio input "true"
select select
select select "Hatzalah Garages"
